Goal: Information Seeking & Learning: Learn about a topic

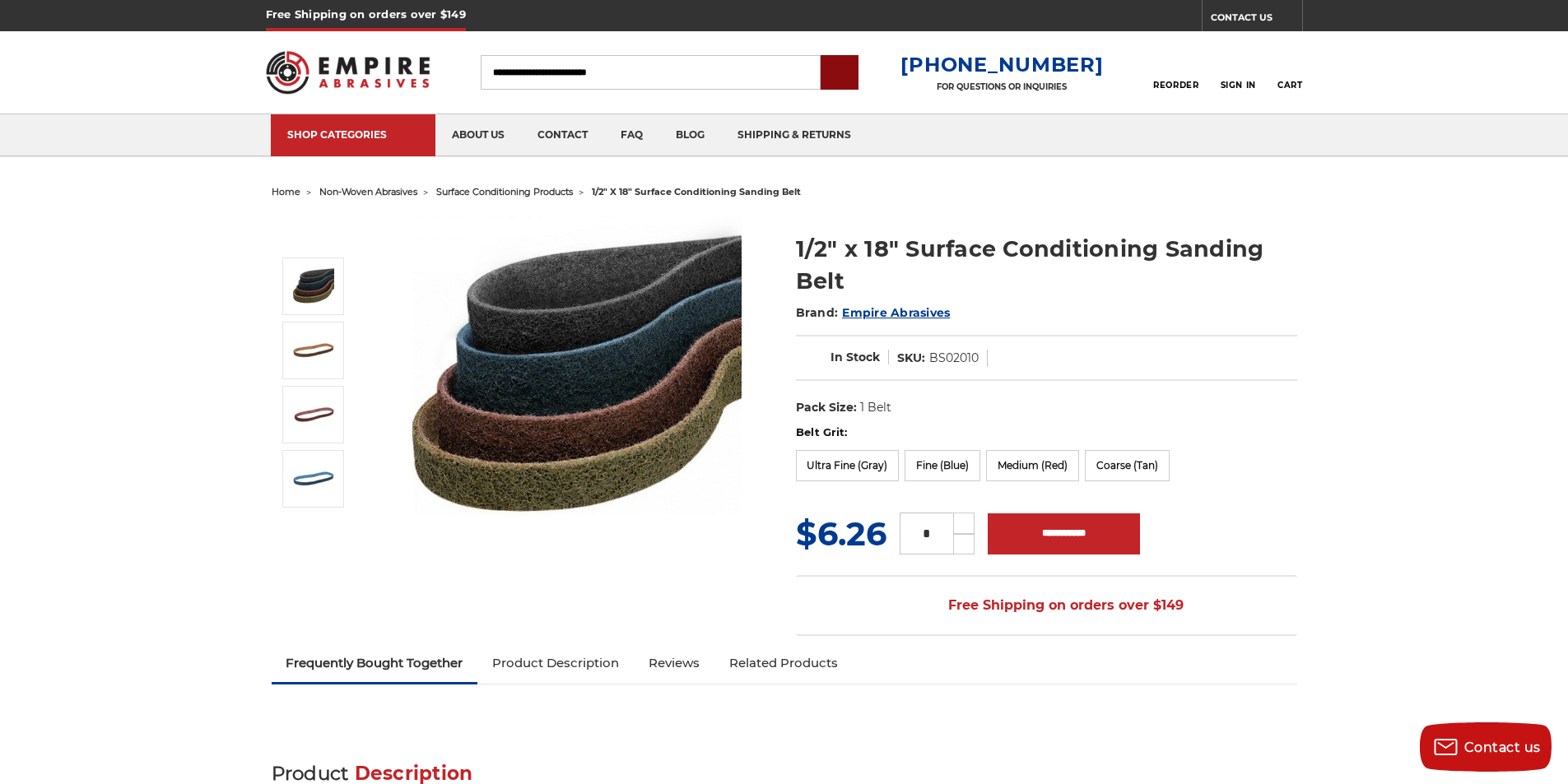
click at [856, 68] on input "submit" at bounding box center [840, 73] width 33 height 33
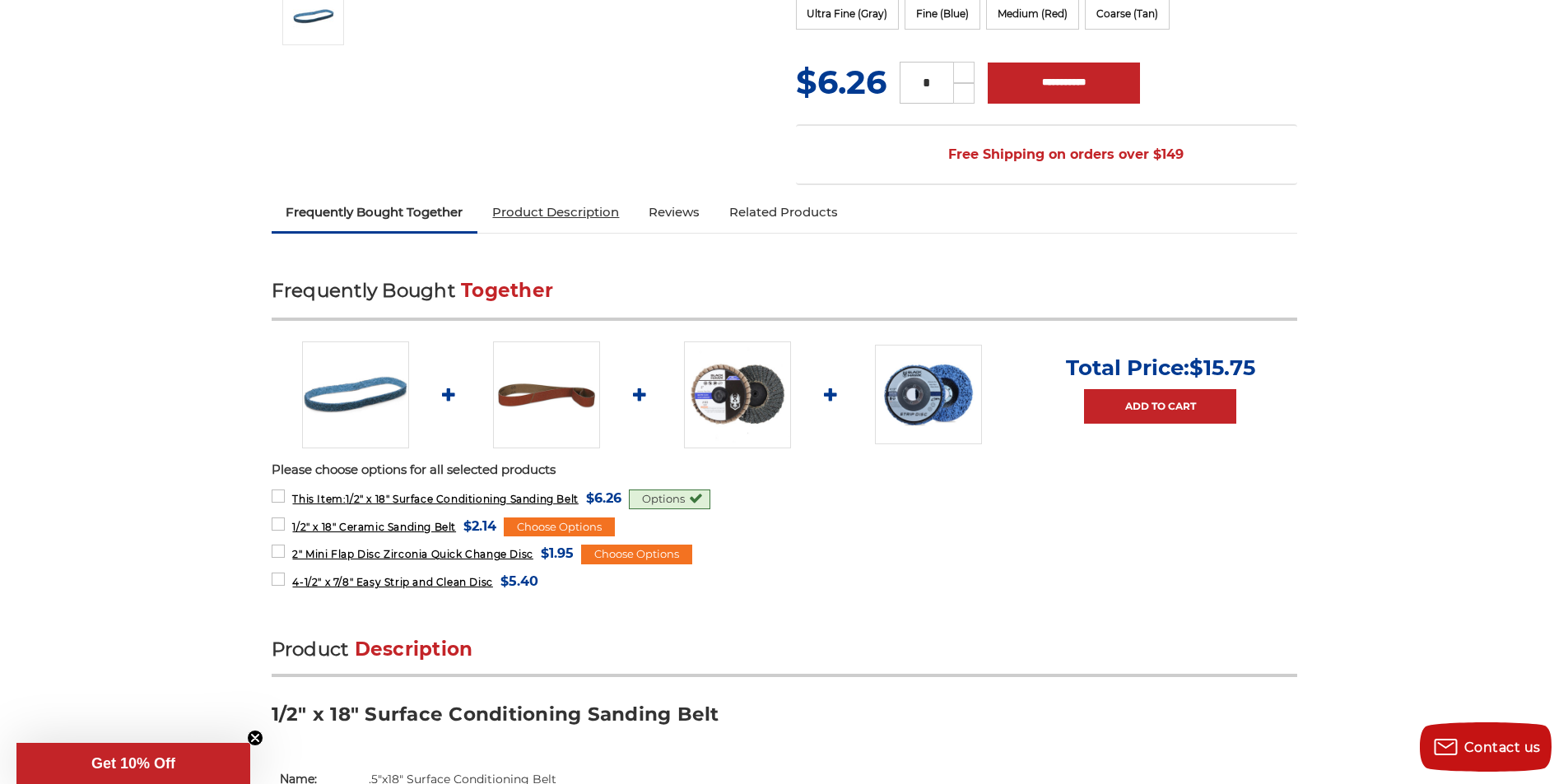
scroll to position [480, 0]
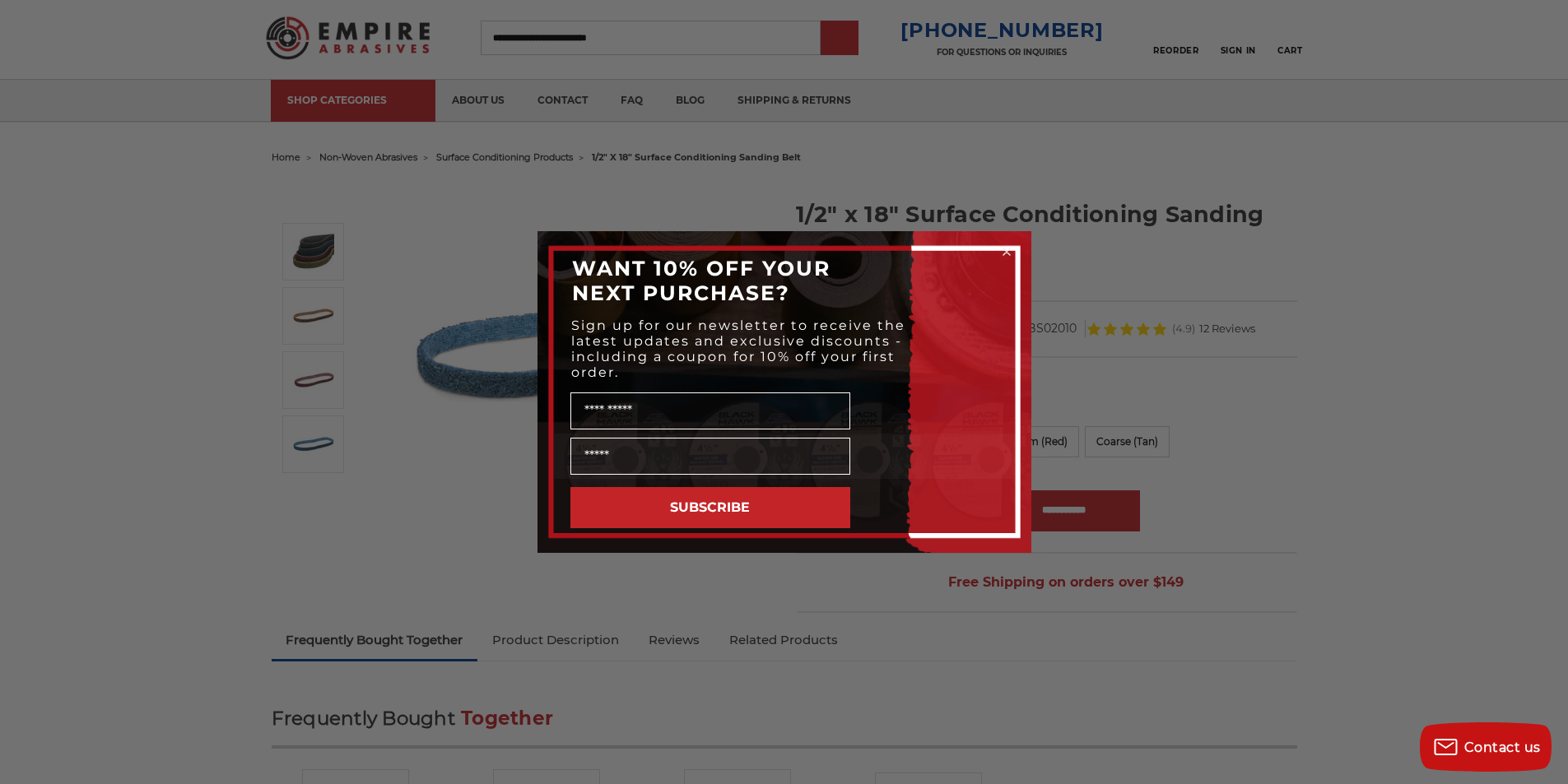
scroll to position [0, 0]
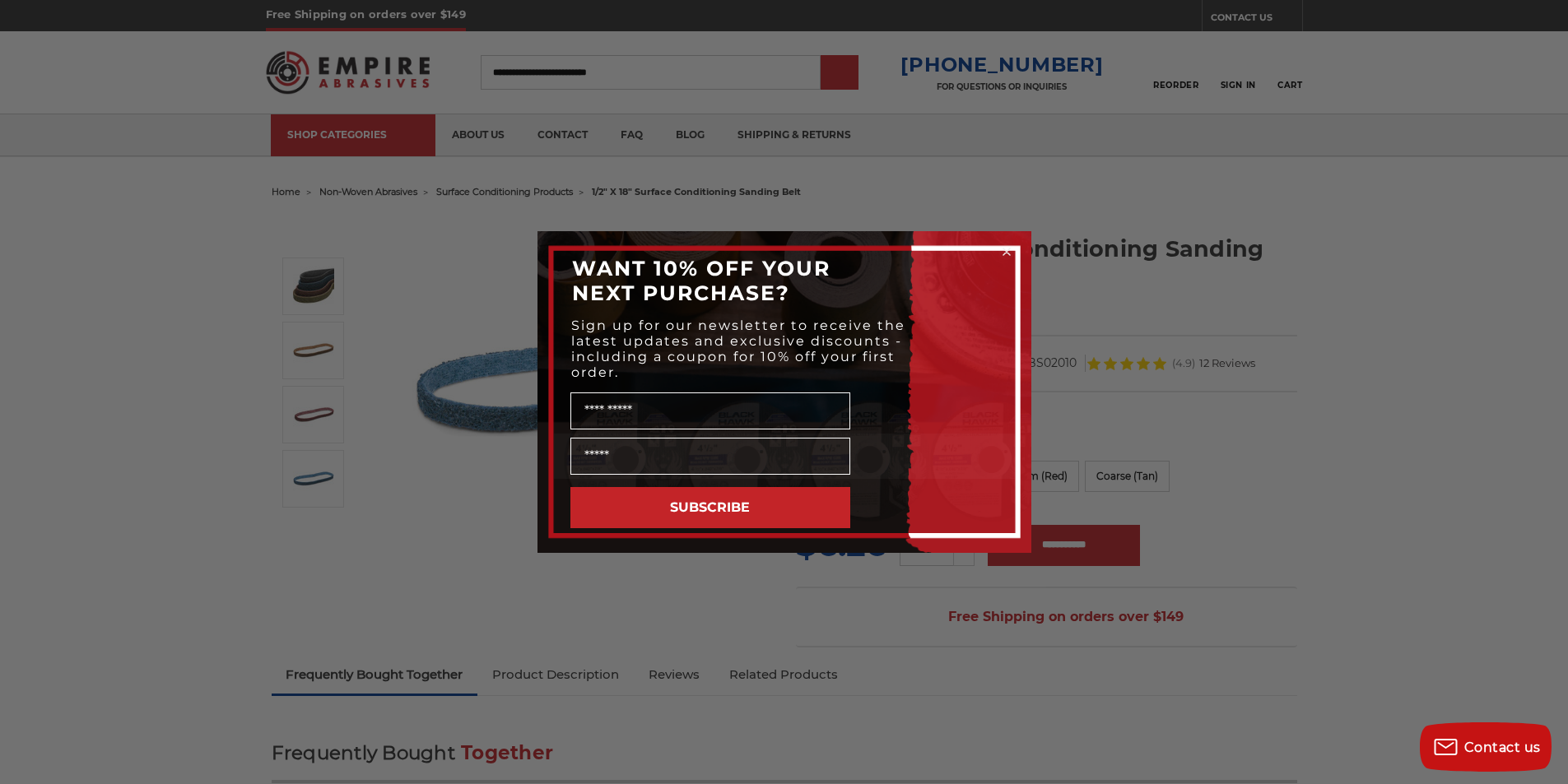
click at [1001, 248] on circle "Close dialog" at bounding box center [1006, 252] width 16 height 16
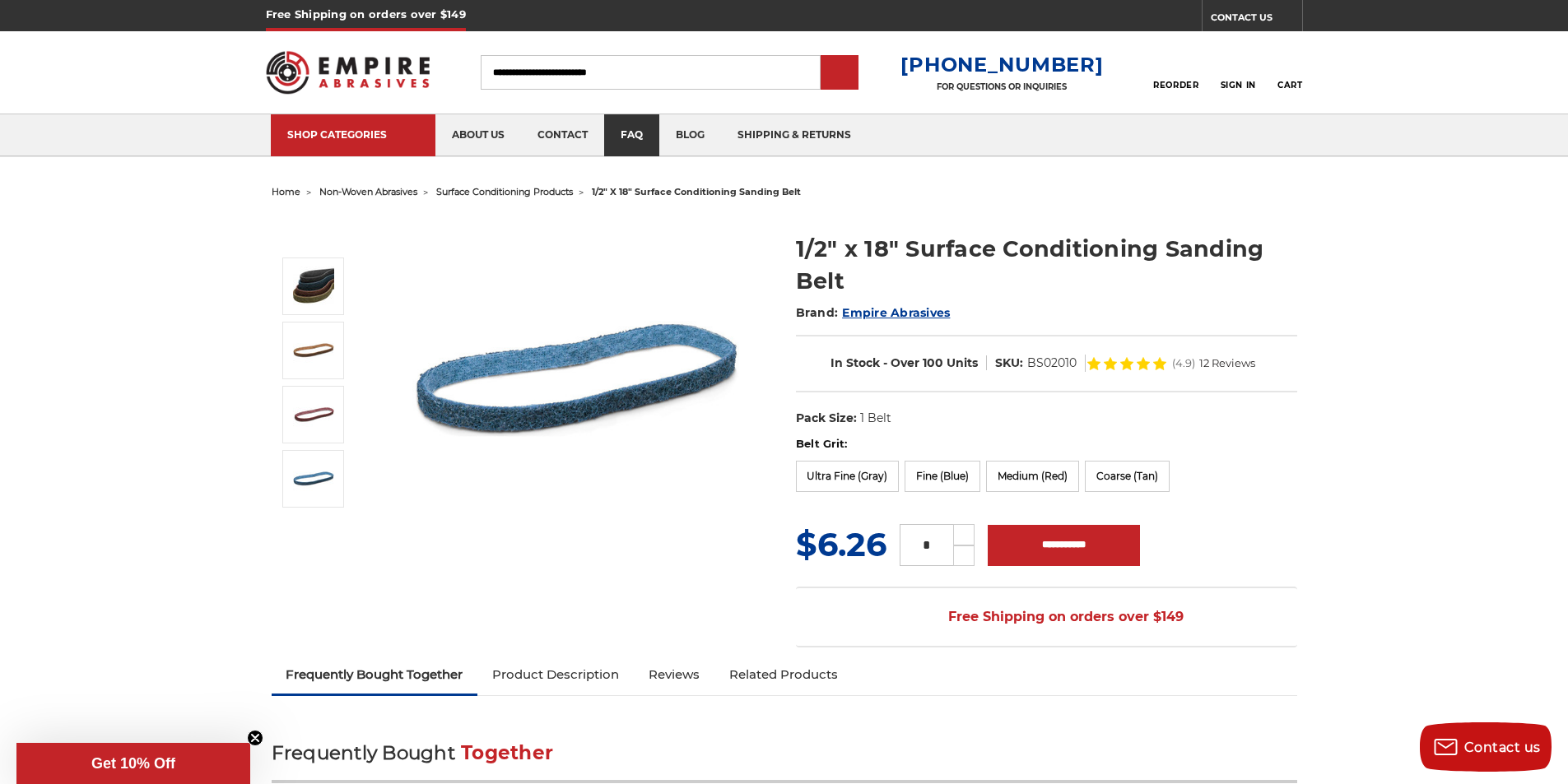
click at [605, 118] on link "faq" at bounding box center [632, 135] width 55 height 42
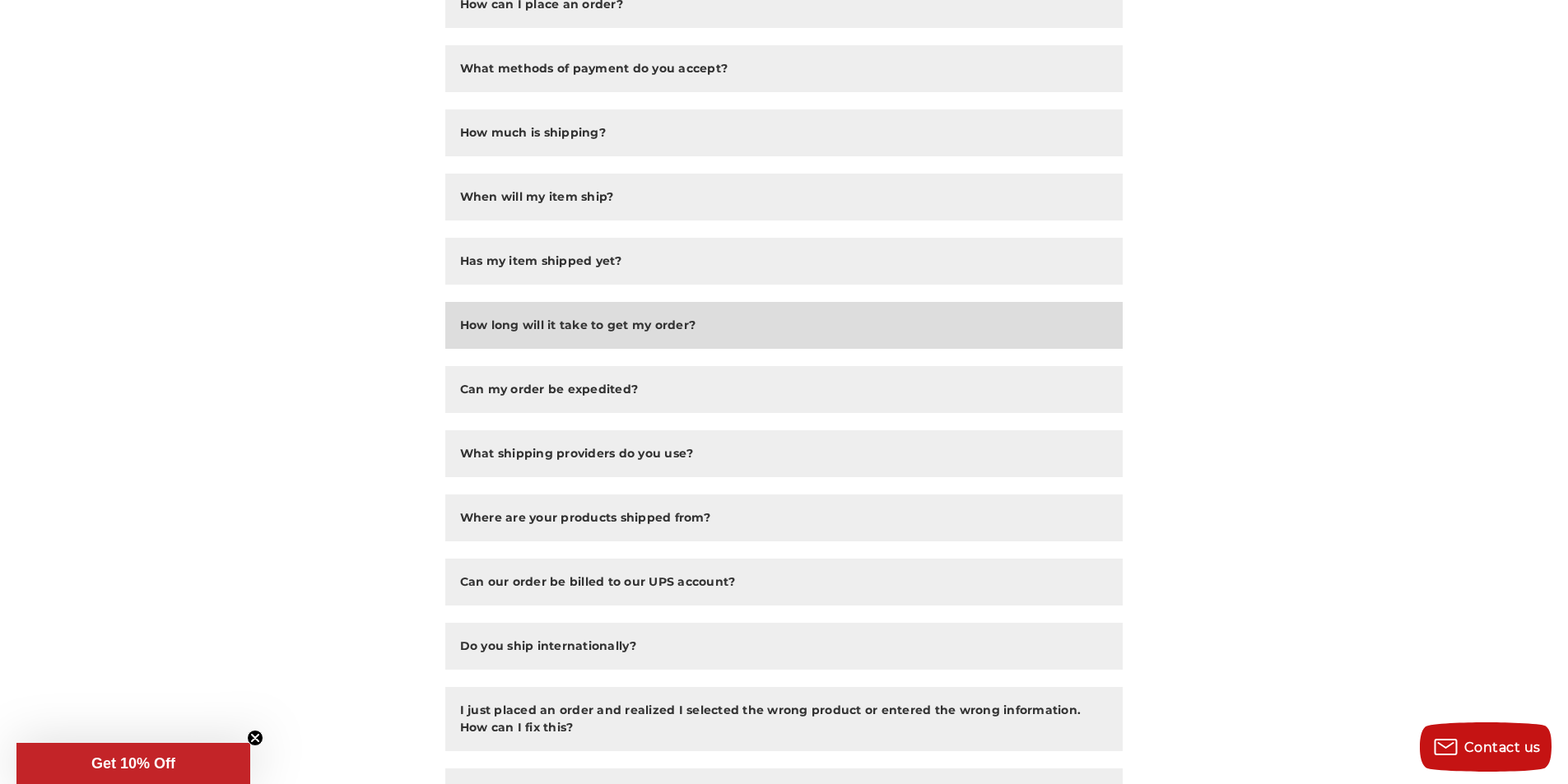
scroll to position [446, 0]
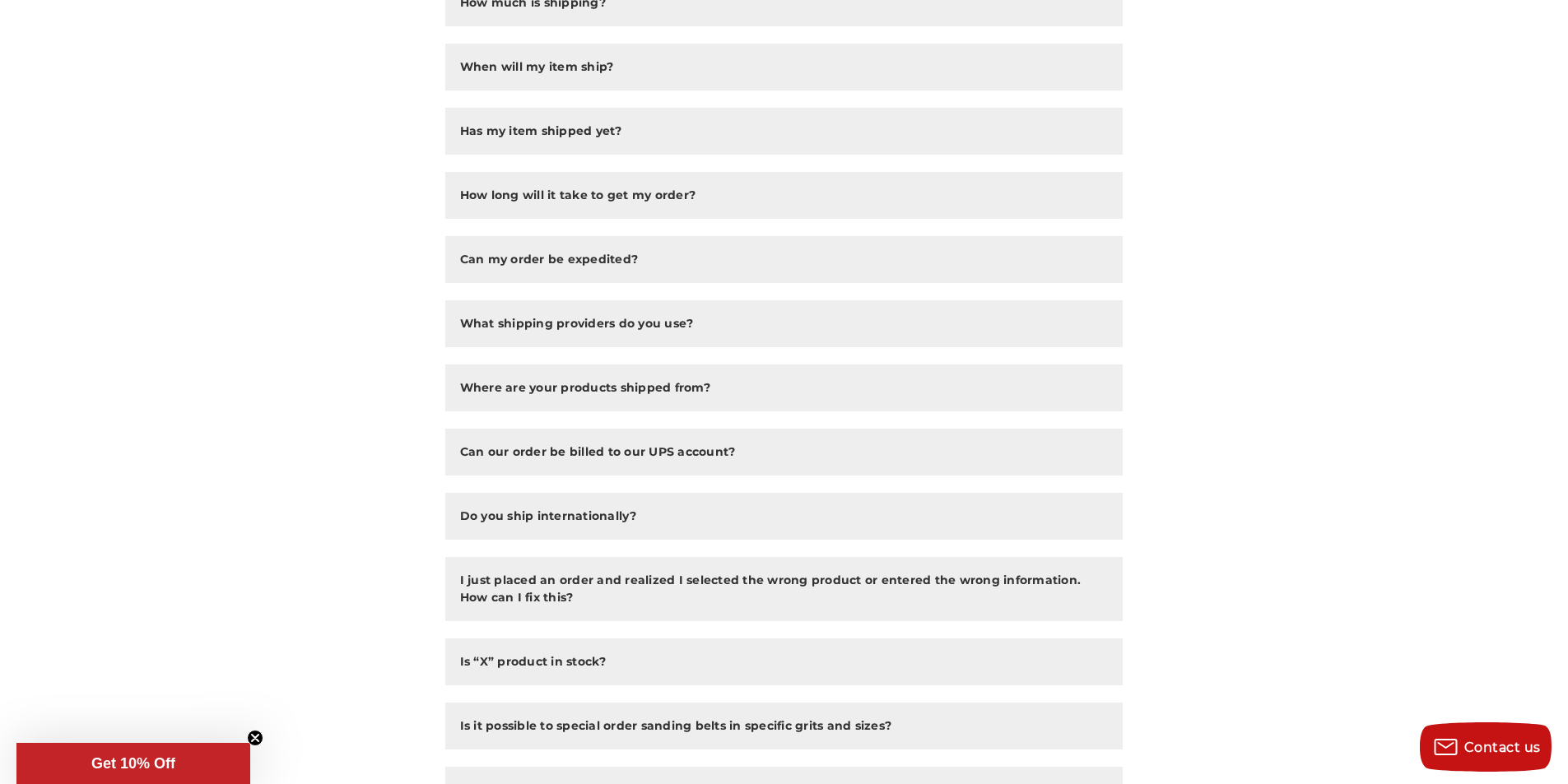
click at [1150, 117] on main "FAQ How can I place an order? Orders can be placed in one of the following ways…" at bounding box center [784, 455] width 1042 height 1393
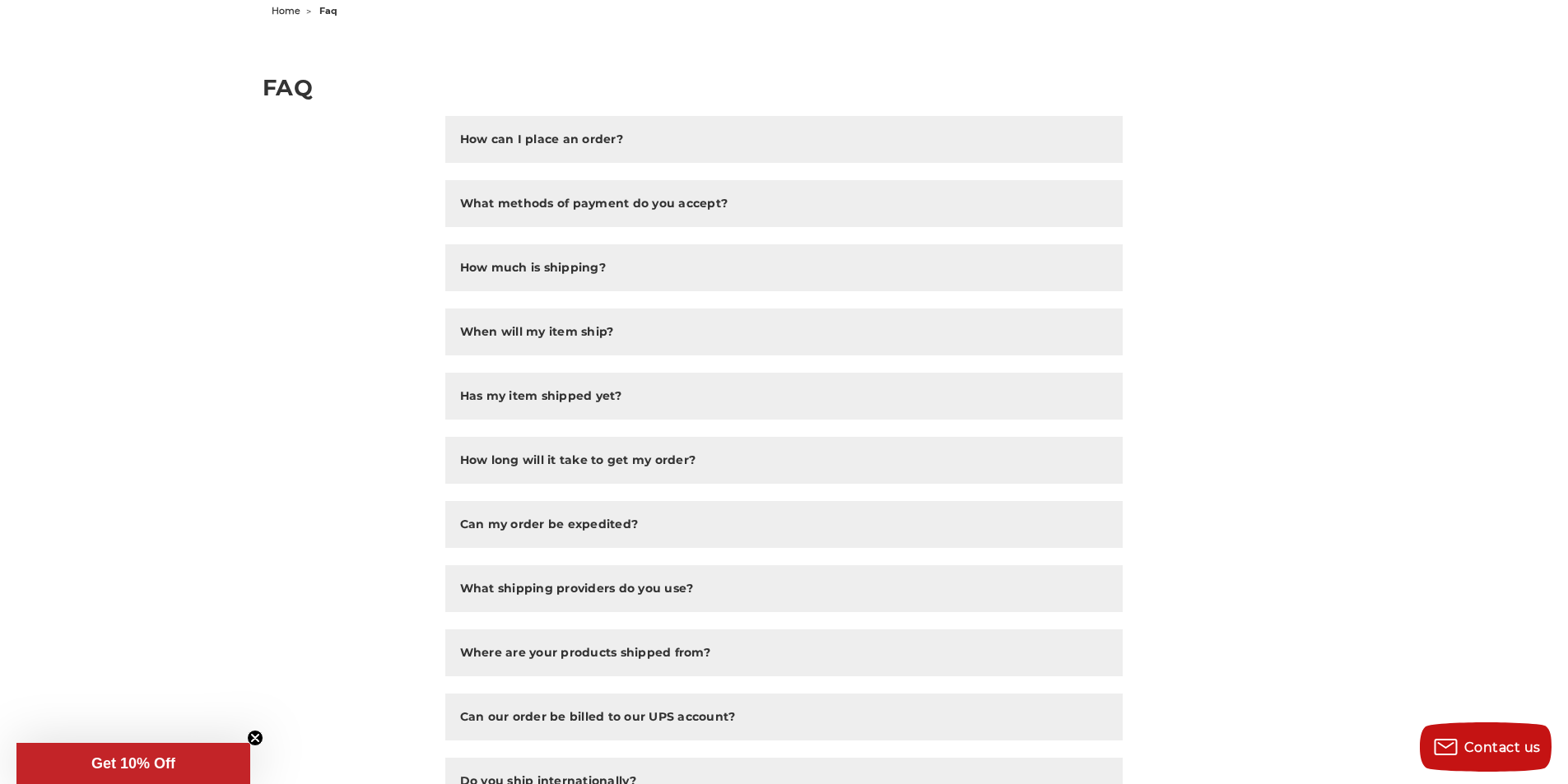
scroll to position [137, 0]
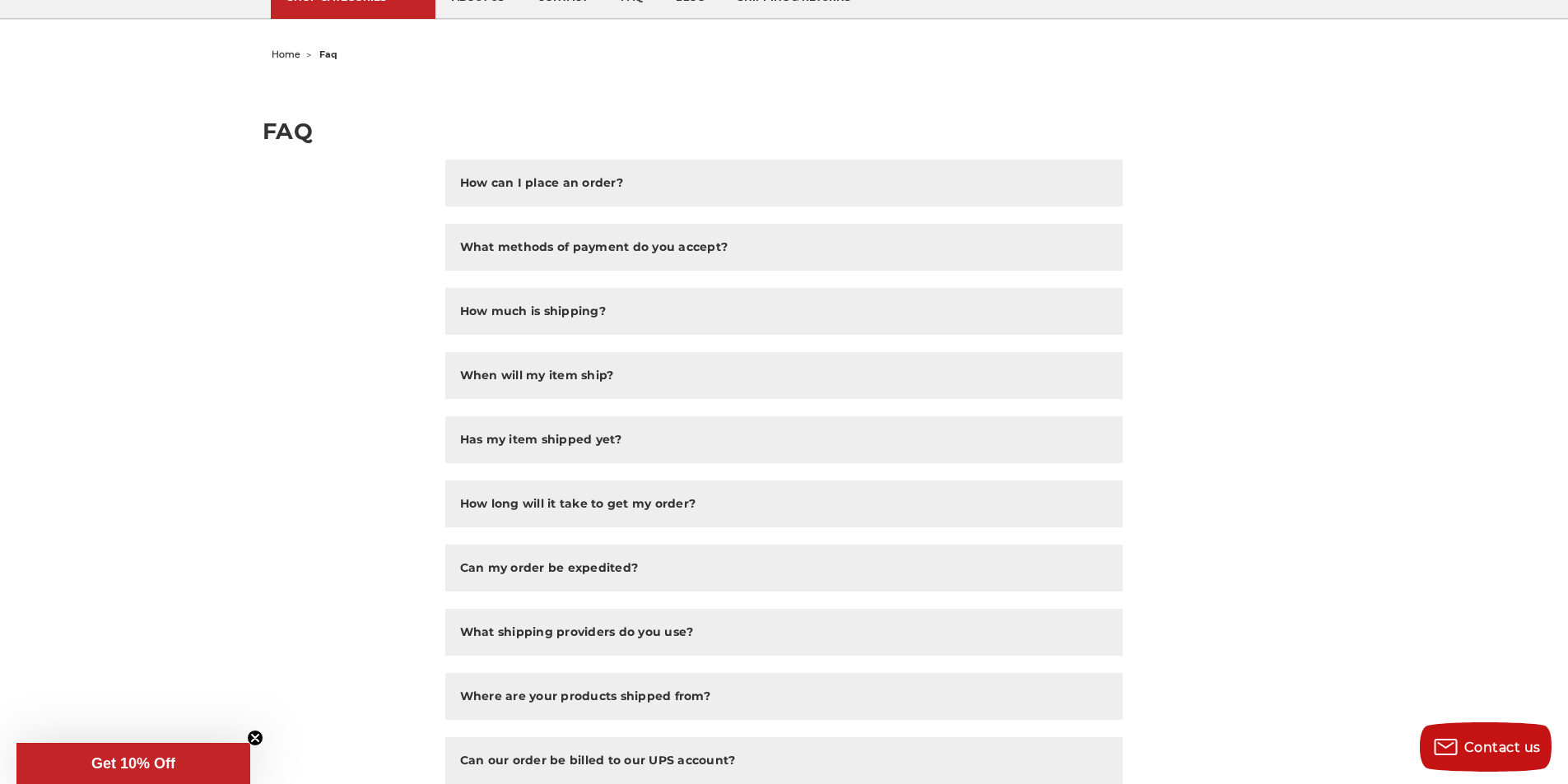
click at [275, 49] on span "home" at bounding box center [286, 53] width 28 height 11
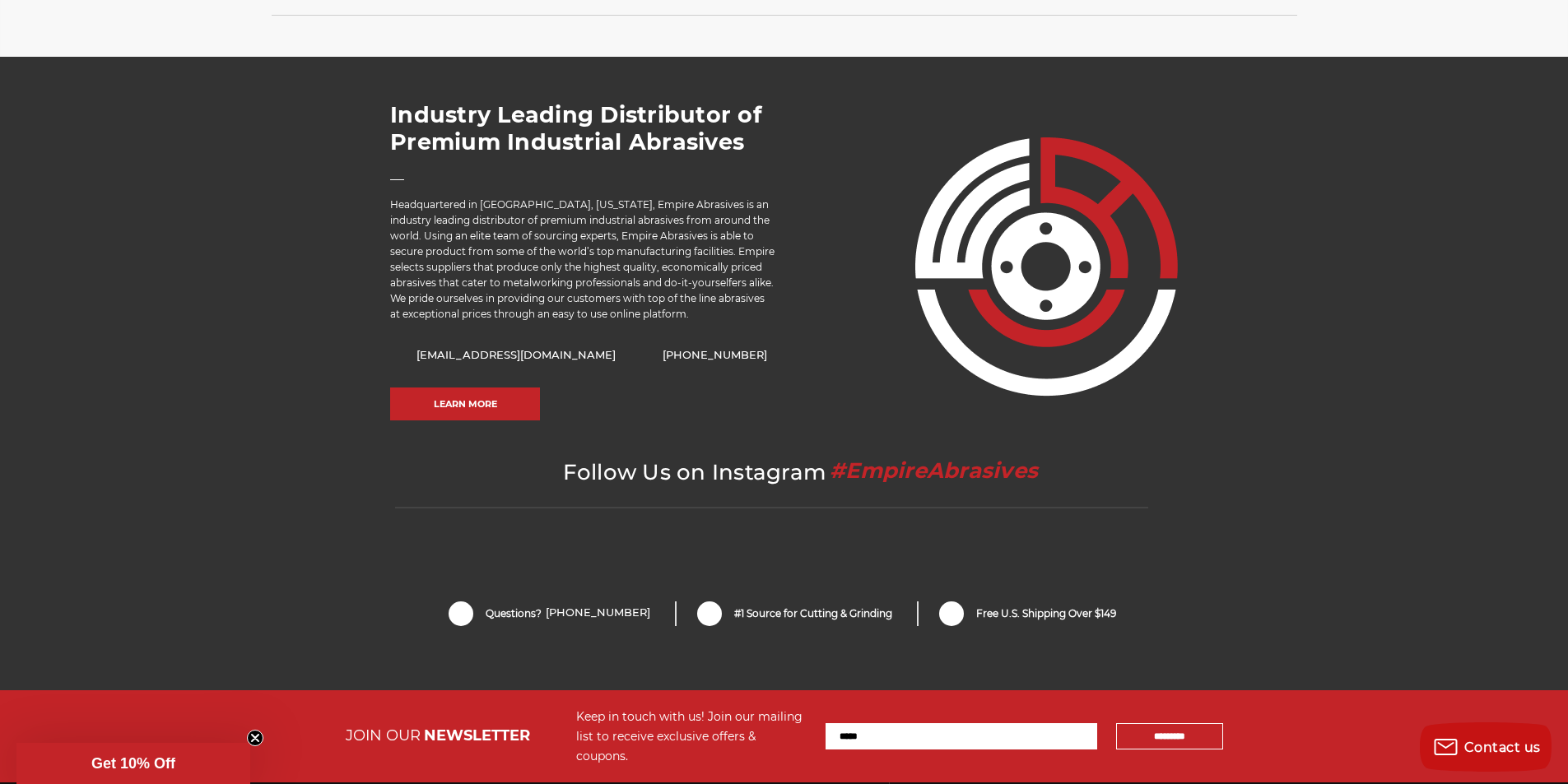
scroll to position [3187, 0]
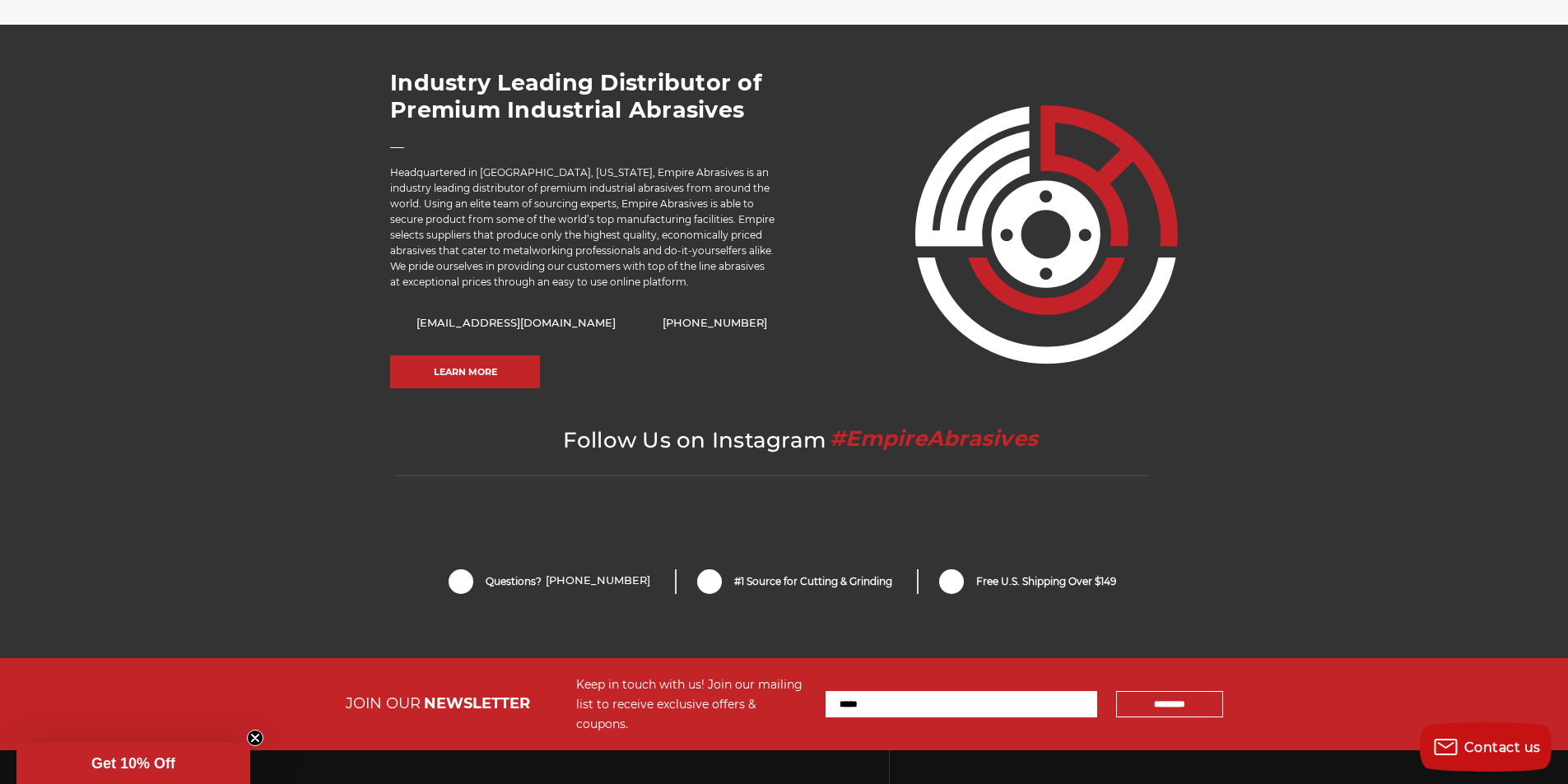
click at [1007, 691] on input "Email Address" at bounding box center [960, 704] width 272 height 27
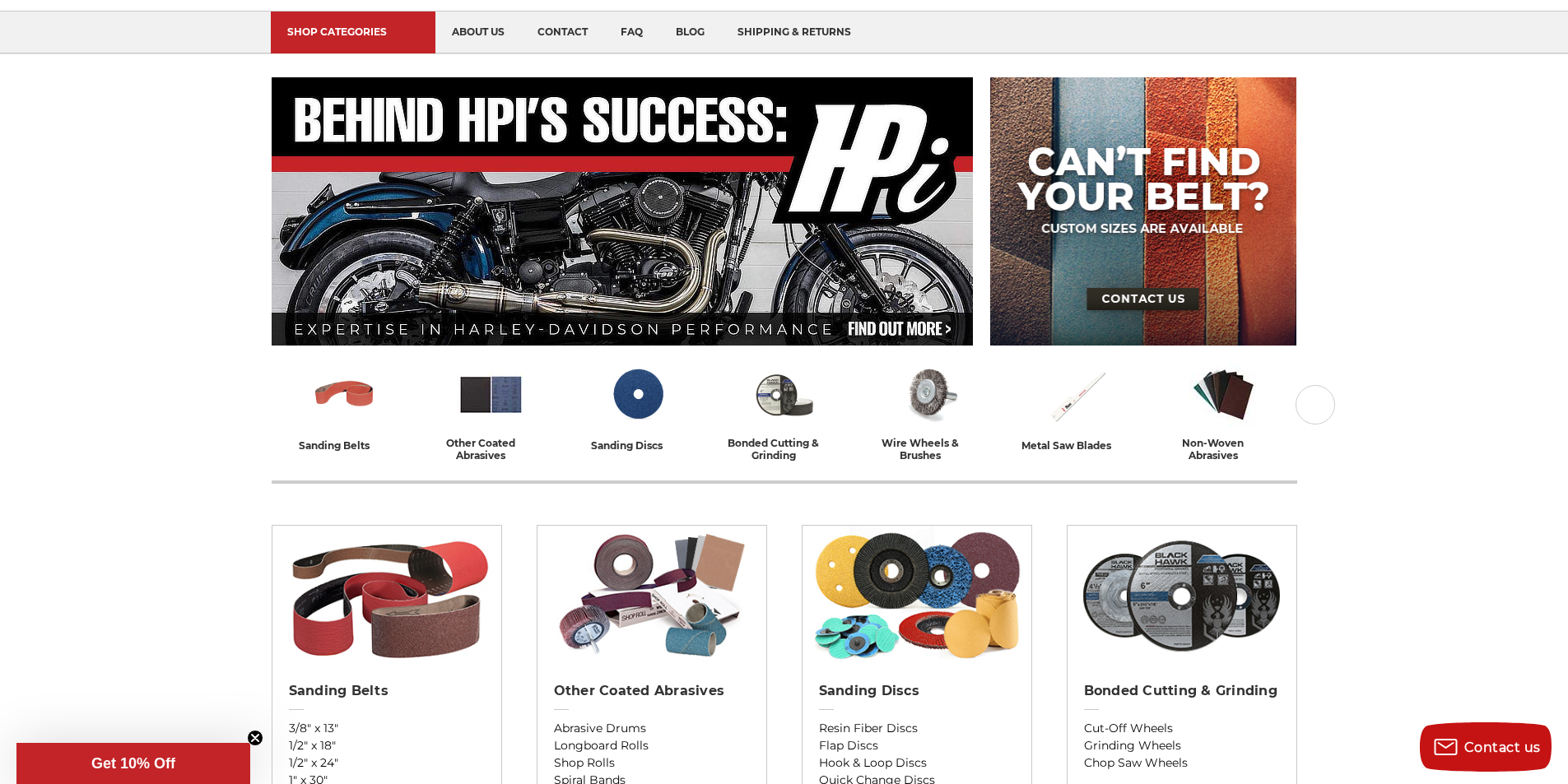
scroll to position [34, 0]
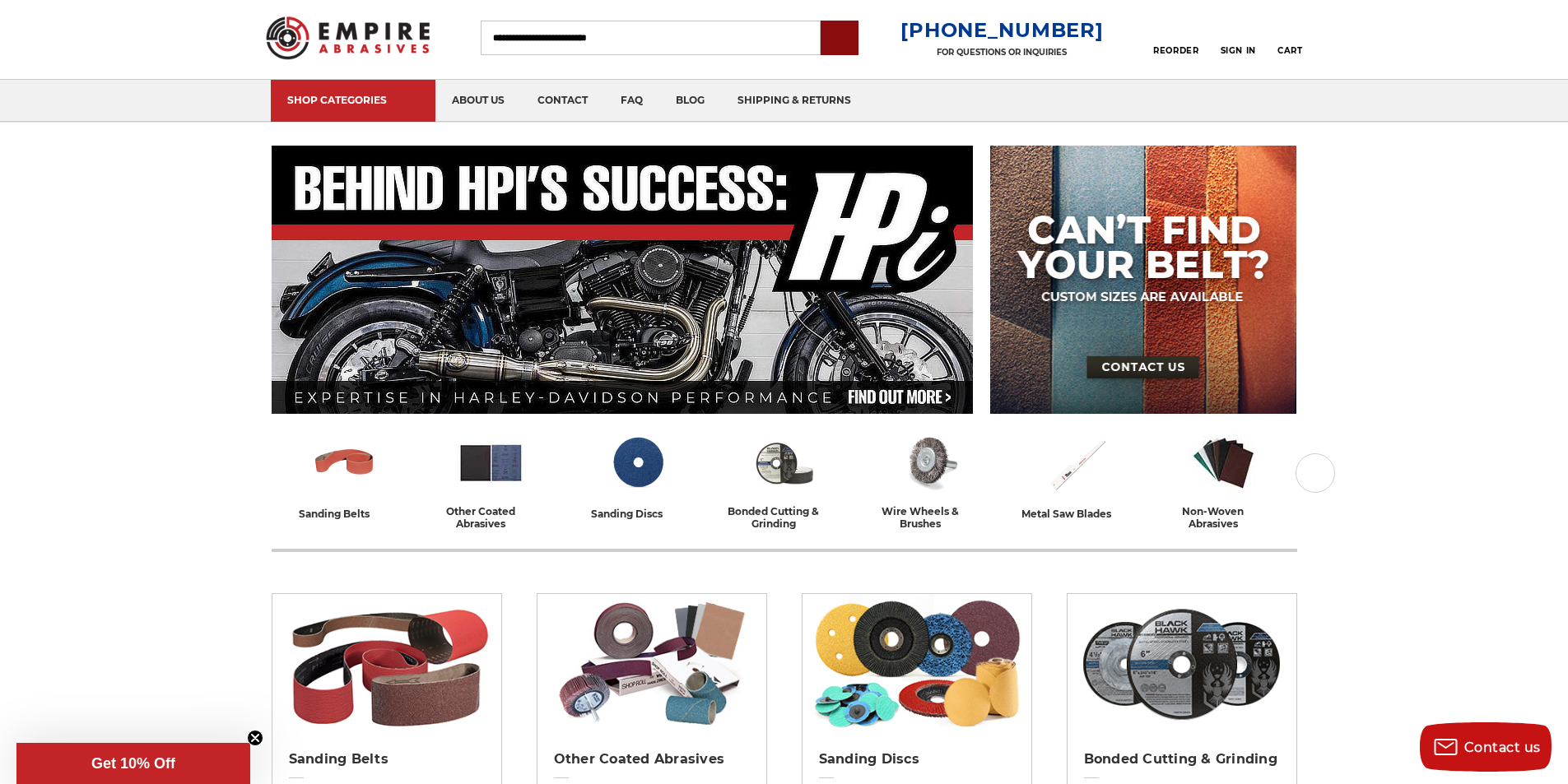
type input "**********"
click at [853, 37] on input "submit" at bounding box center [840, 39] width 33 height 33
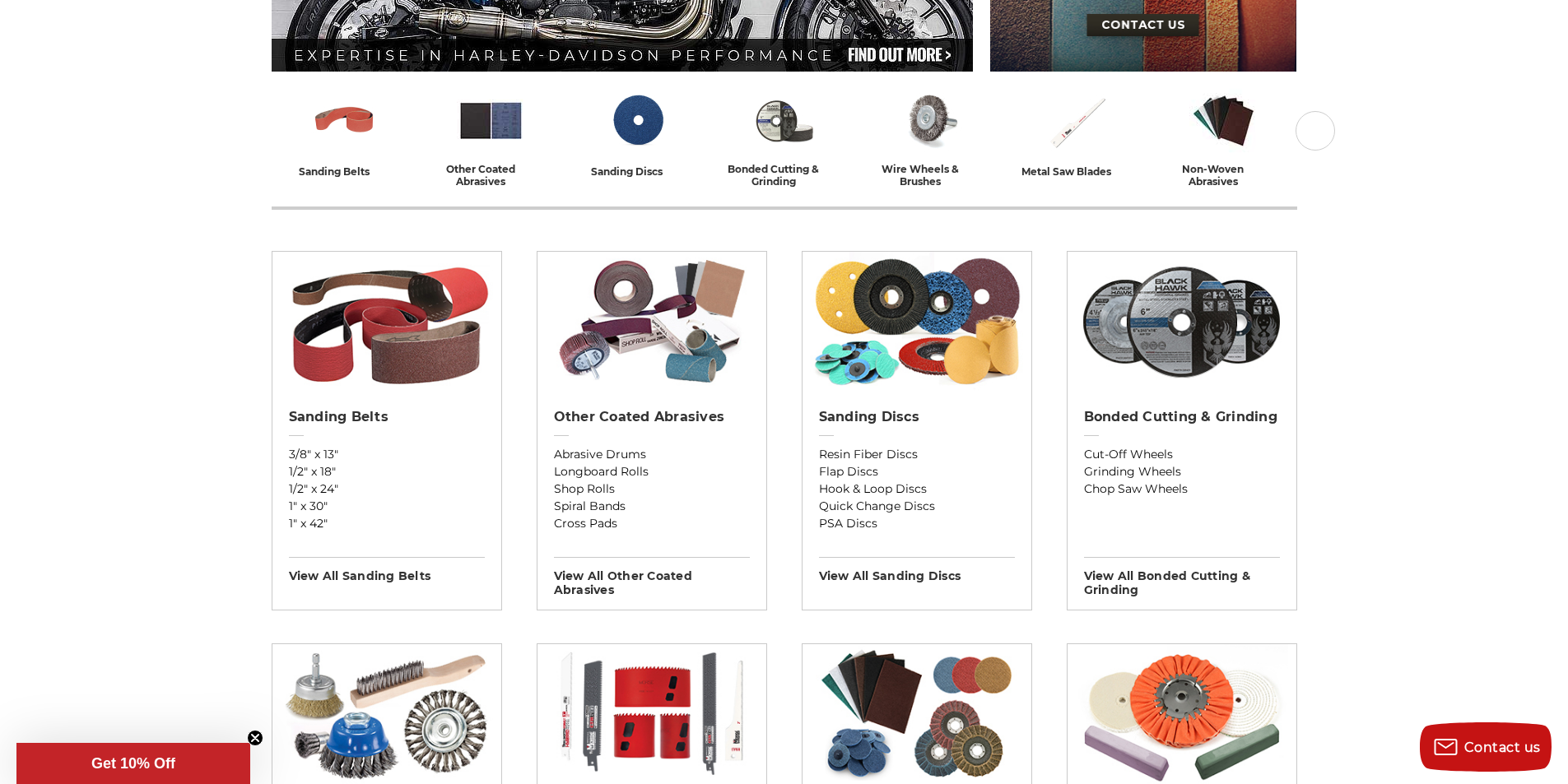
scroll to position [480, 0]
